Goal: Transaction & Acquisition: Book appointment/travel/reservation

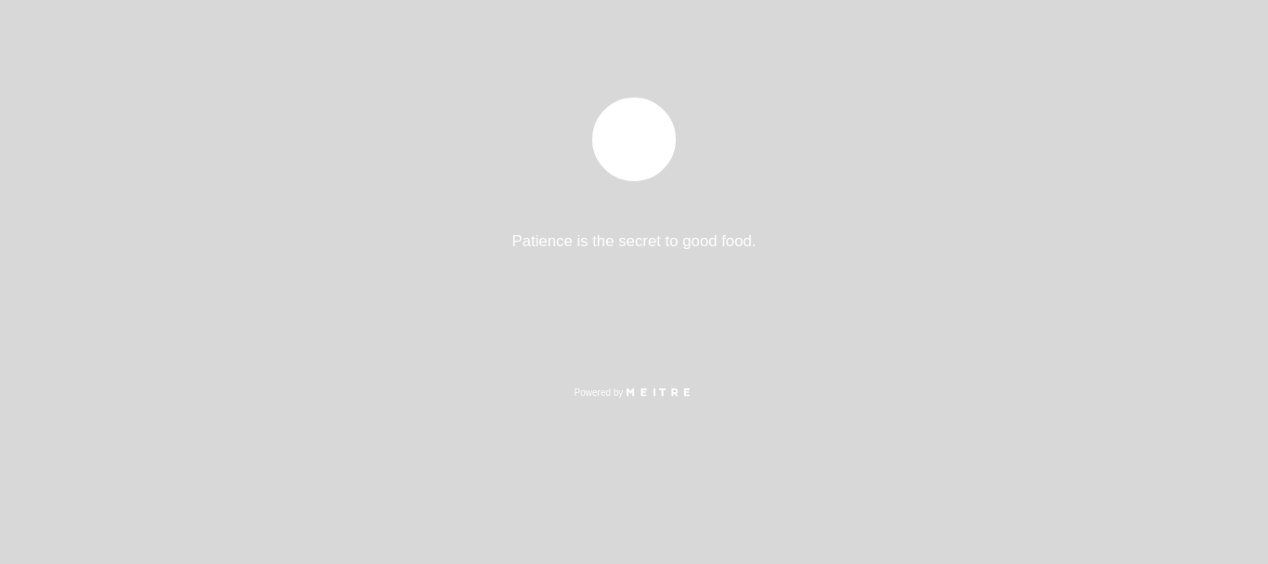
select select "pt"
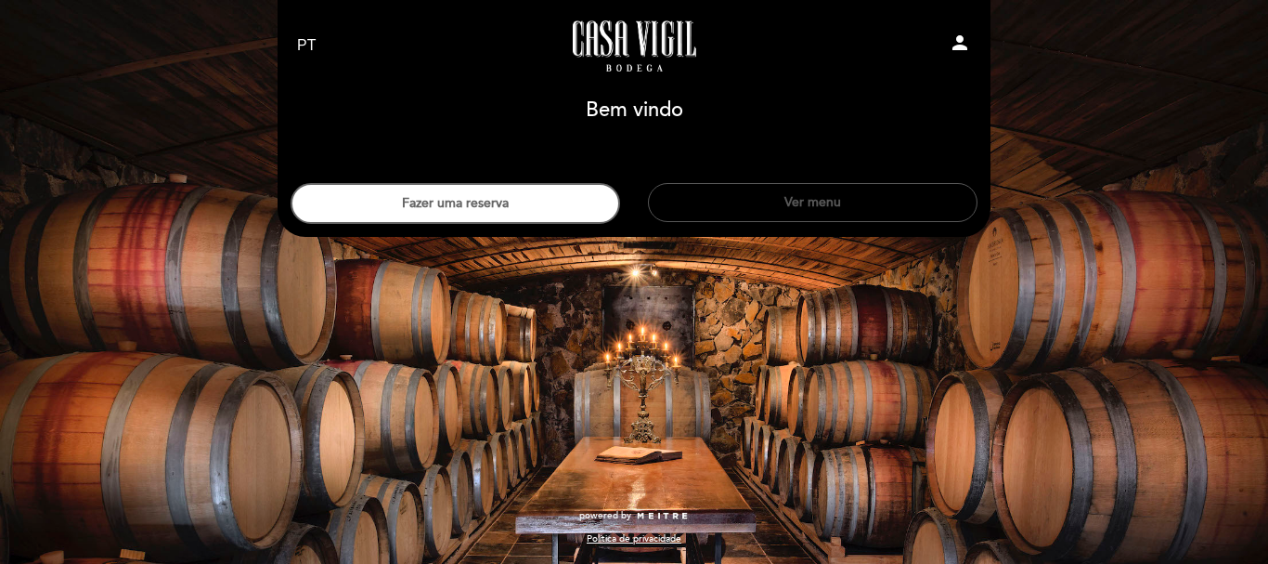
click at [832, 197] on button "Ver menu" at bounding box center [813, 202] width 330 height 39
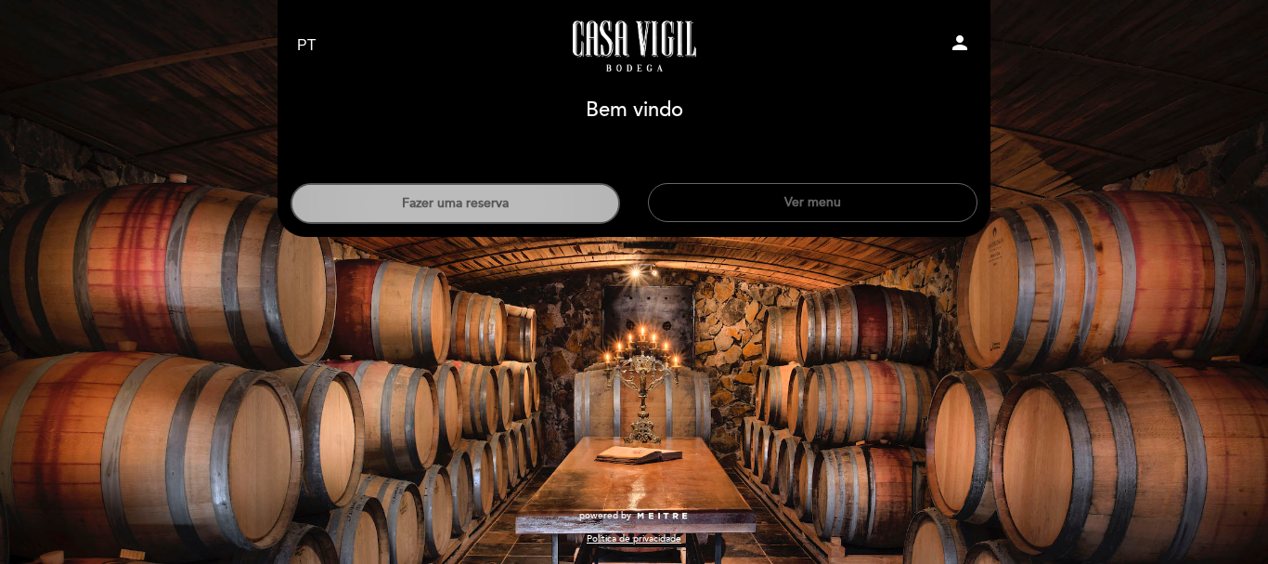
click at [409, 201] on button "Fazer uma reserva" at bounding box center [456, 203] width 330 height 41
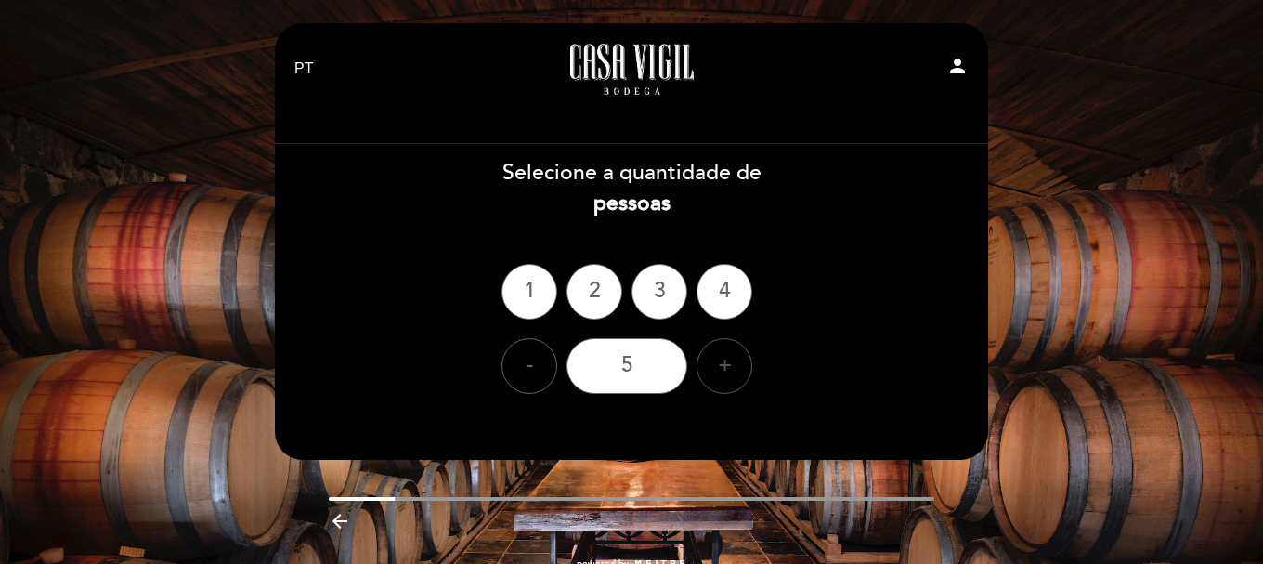
click at [715, 363] on div "+" at bounding box center [724, 366] width 56 height 56
click at [626, 368] on div "6" at bounding box center [626, 366] width 121 height 56
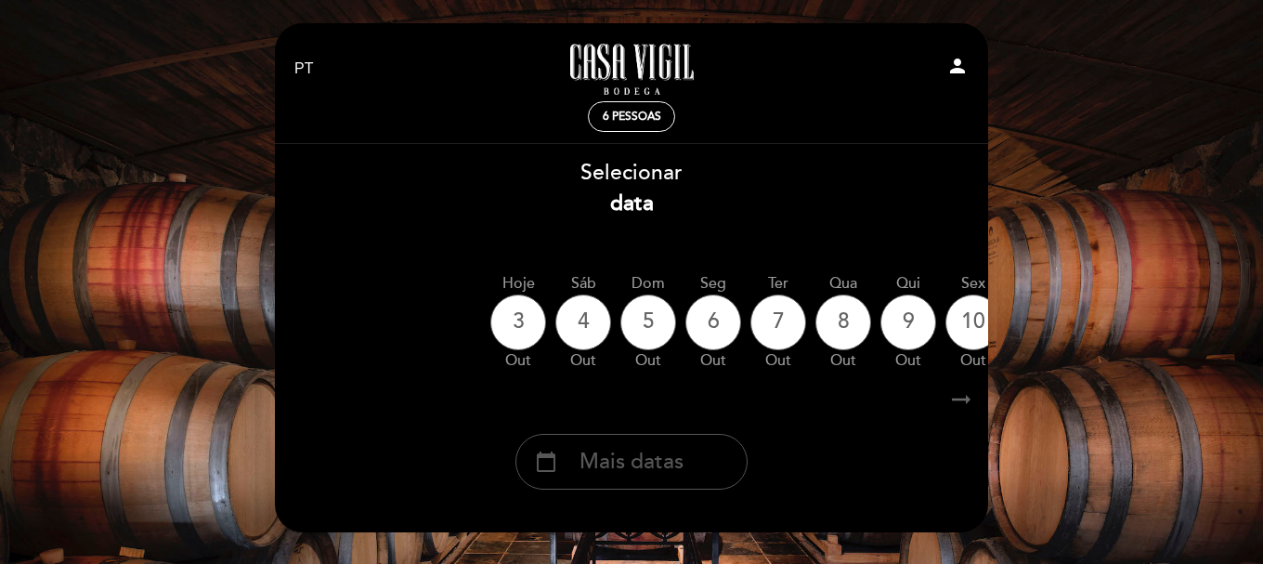
click at [603, 467] on span "Mais datas" at bounding box center [631, 462] width 104 height 31
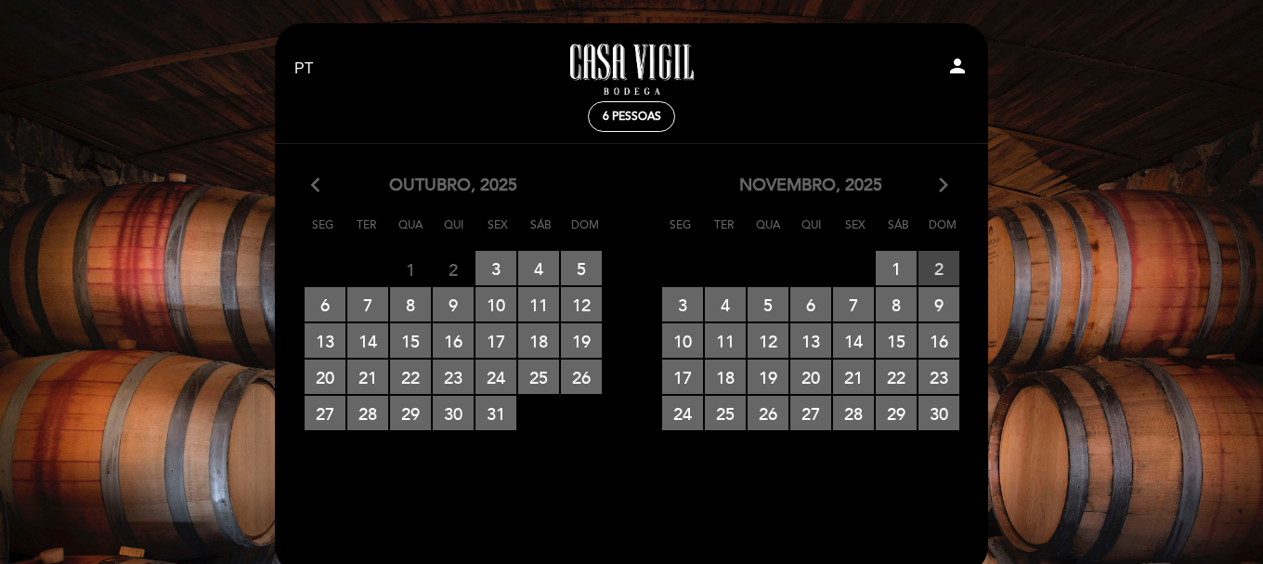
click at [941, 263] on span "2 RESERVAS DISPONÍVEIS" at bounding box center [938, 268] width 41 height 34
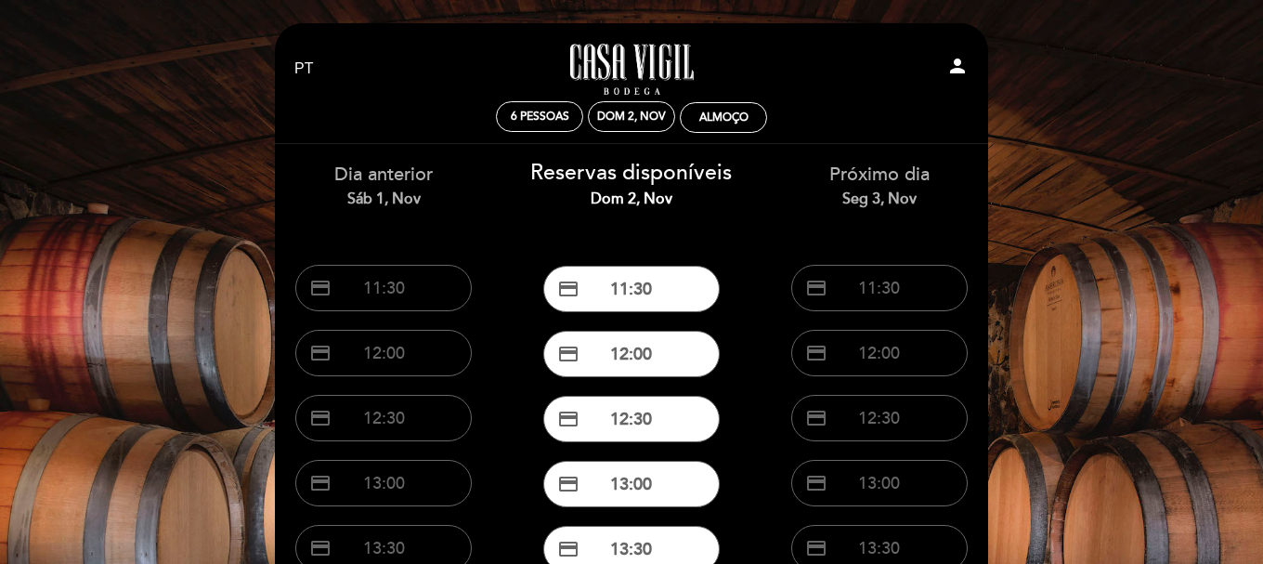
scroll to position [93, 0]
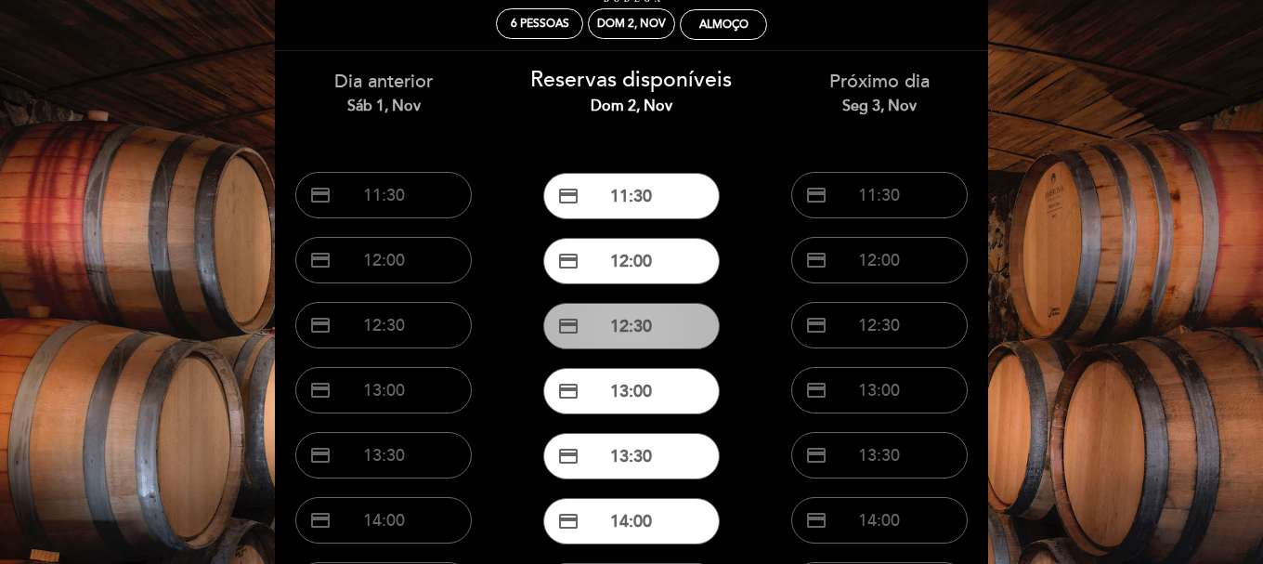
click at [633, 328] on button "credit_card 12:30" at bounding box center [631, 326] width 176 height 46
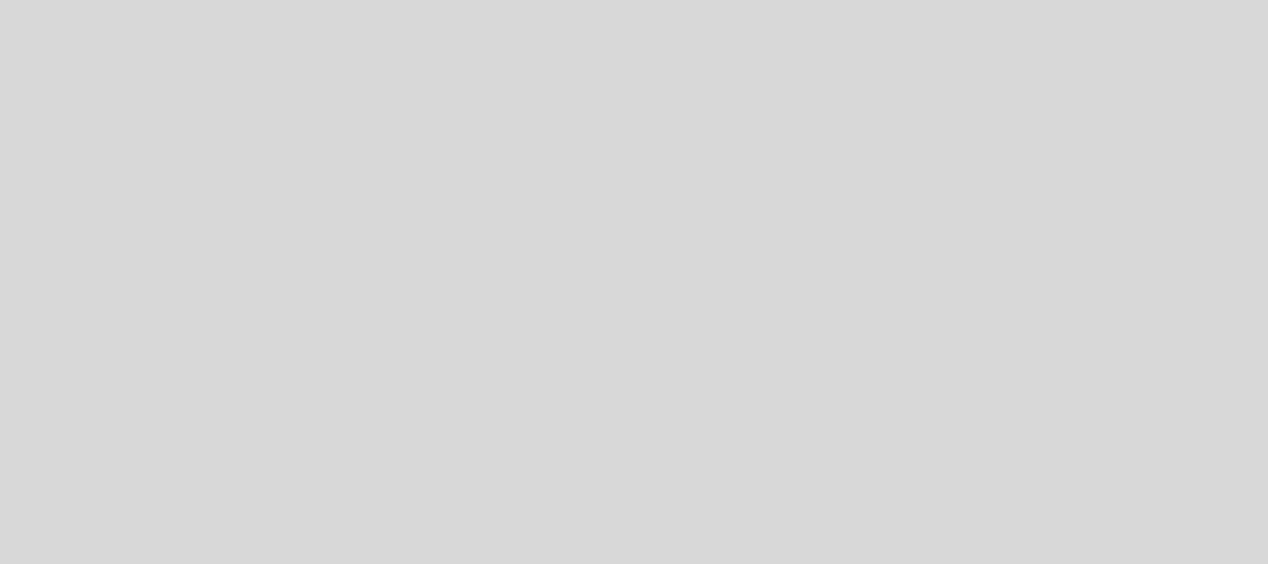
select select "pt"
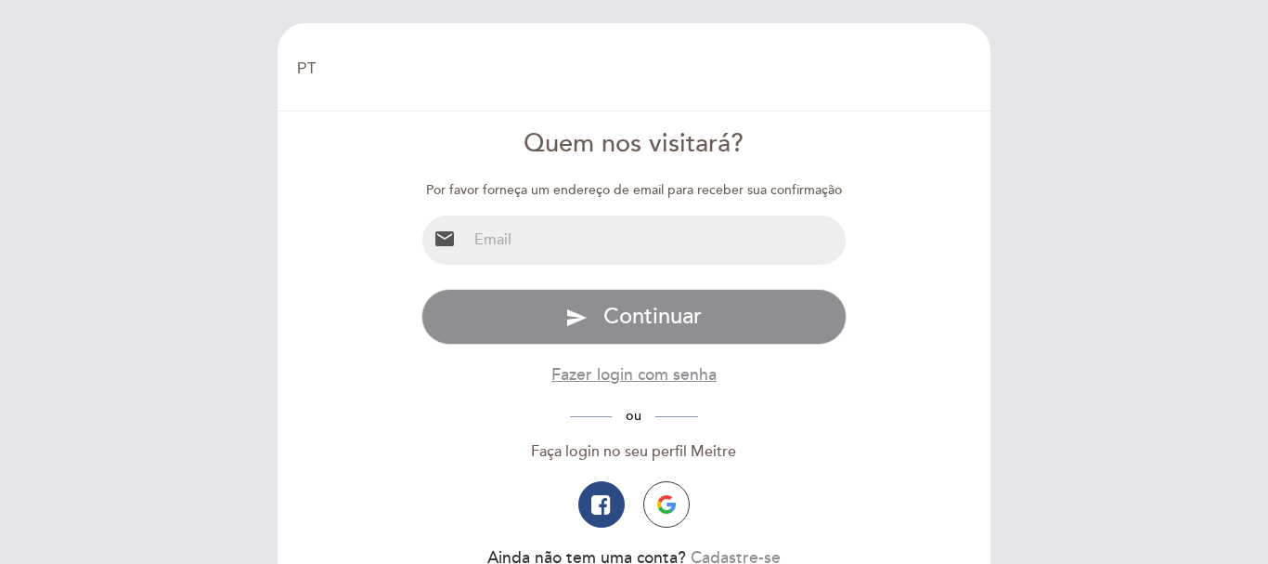
click at [526, 242] on input "email" at bounding box center [657, 239] width 380 height 49
type input "[PERSON_NAME][EMAIL_ADDRESS][PERSON_NAME][DOMAIN_NAME]"
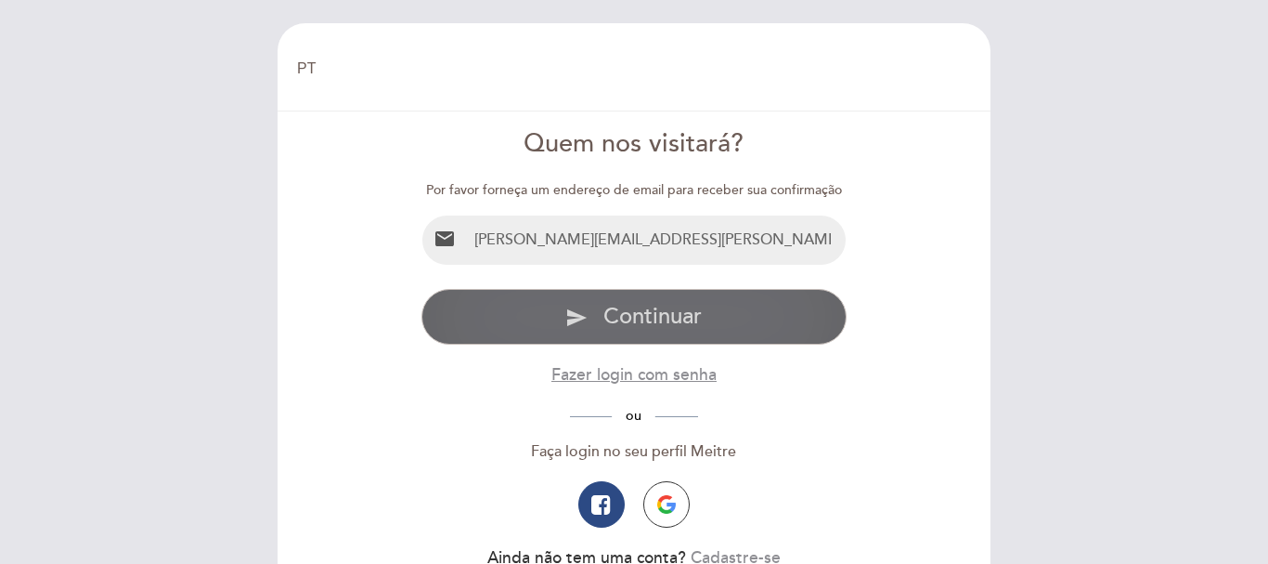
click at [637, 316] on span "Continuar" at bounding box center [652, 316] width 98 height 27
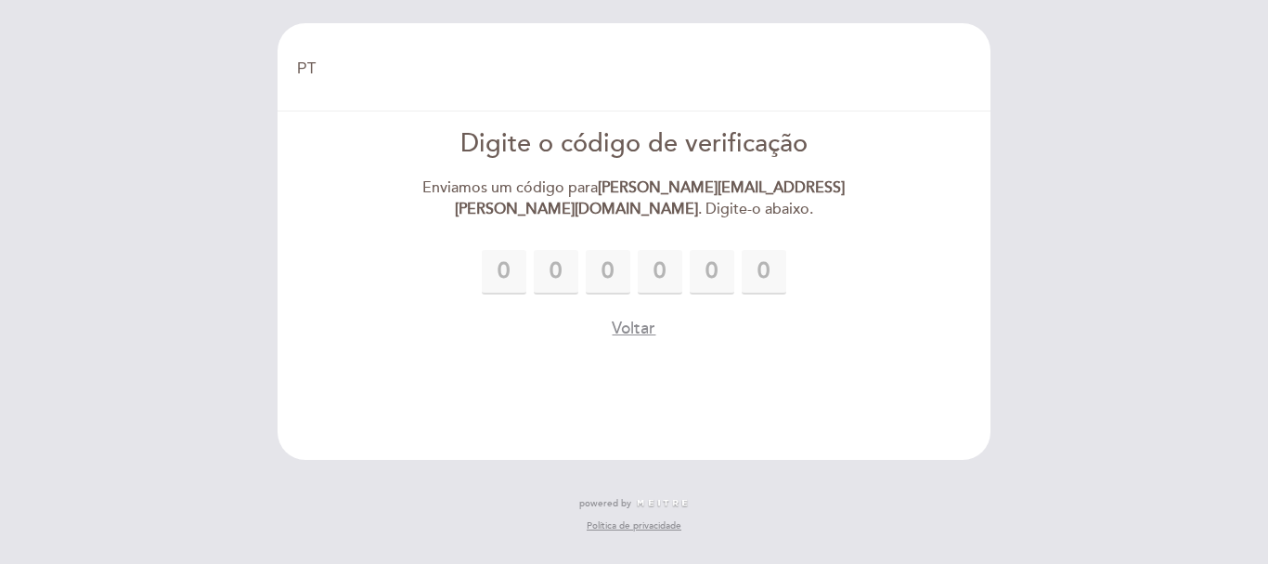
type input "3"
type input "5"
type input "7"
type input "9"
type input "4"
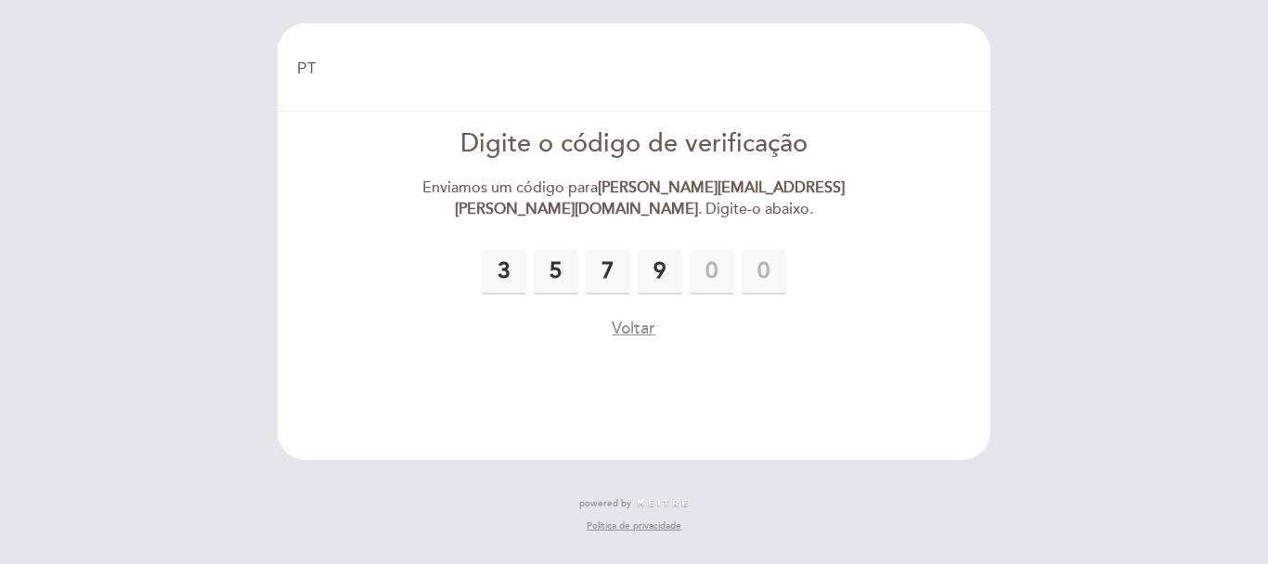
type input "5"
click at [772, 370] on header "EN ES PT Bem vindo Bem vindo, Mudar usuário Fazer uma reserva Digite o código d…" at bounding box center [634, 241] width 713 height 436
